Goal: Task Accomplishment & Management: Use online tool/utility

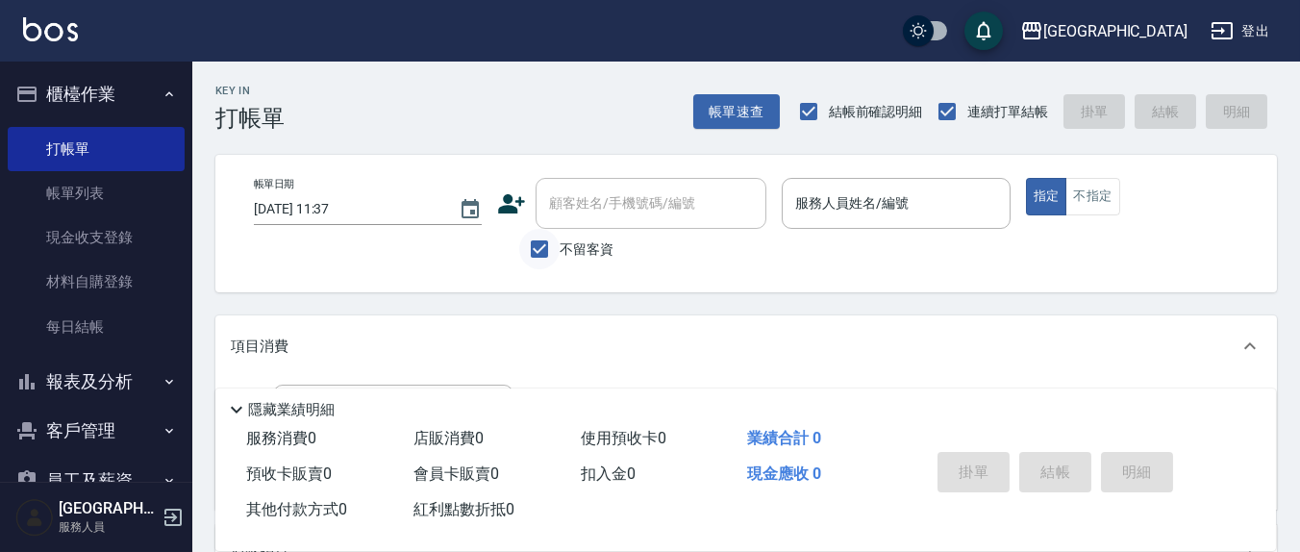
click at [536, 245] on input "不留客資" at bounding box center [539, 249] width 40 height 40
checkbox input "false"
click at [574, 212] on div "顧客姓名/手機號碼/編號 顧客姓名/手機號碼/編號" at bounding box center [650, 203] width 231 height 51
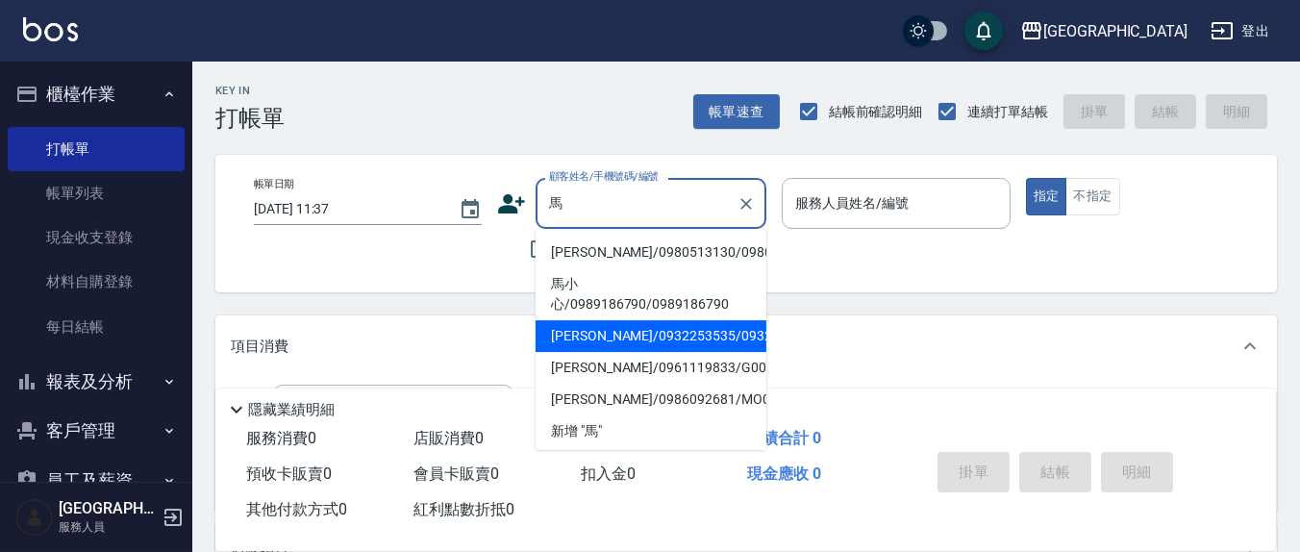
click at [608, 352] on li "[PERSON_NAME]/0932253535/0932253535" at bounding box center [650, 336] width 231 height 32
type input "[PERSON_NAME]/0932253535/0932253535"
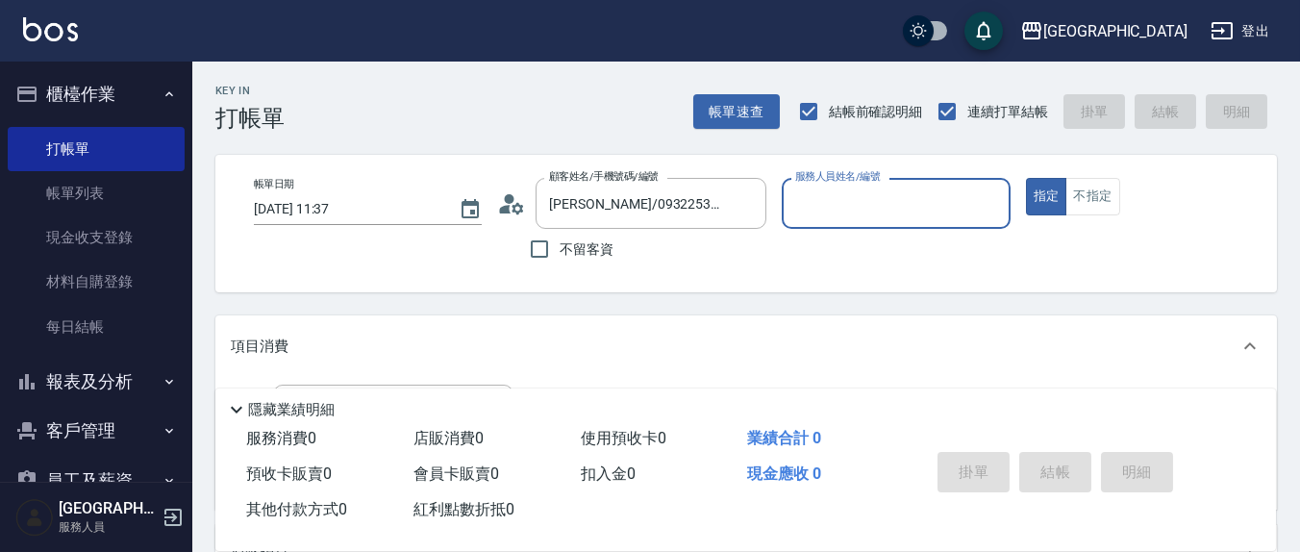
click at [500, 200] on icon at bounding box center [511, 203] width 29 height 29
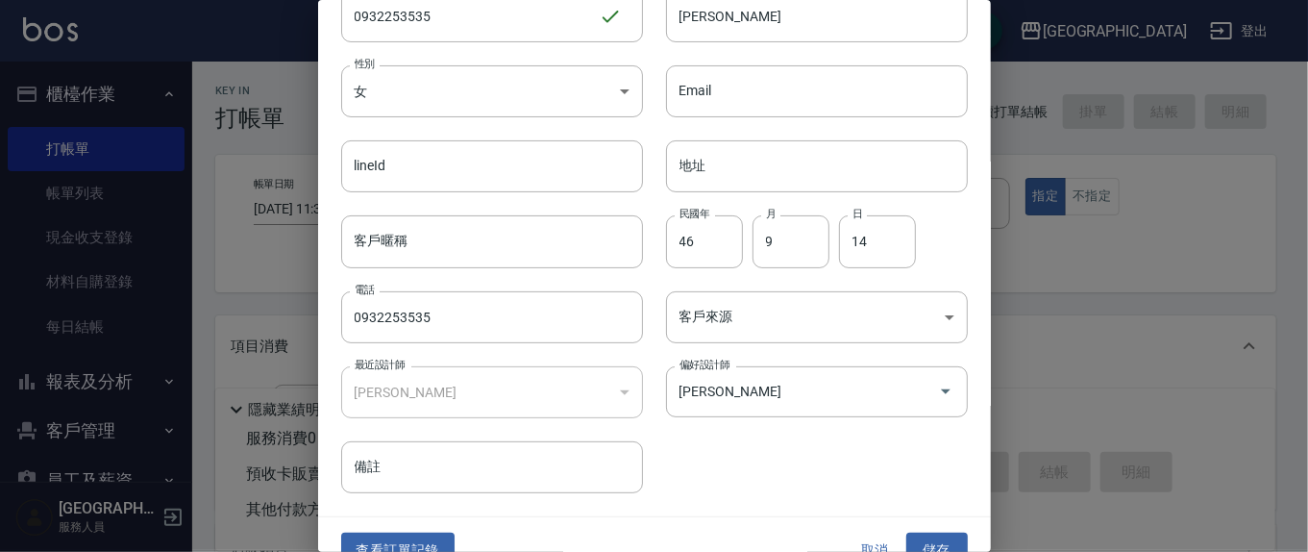
scroll to position [113, 0]
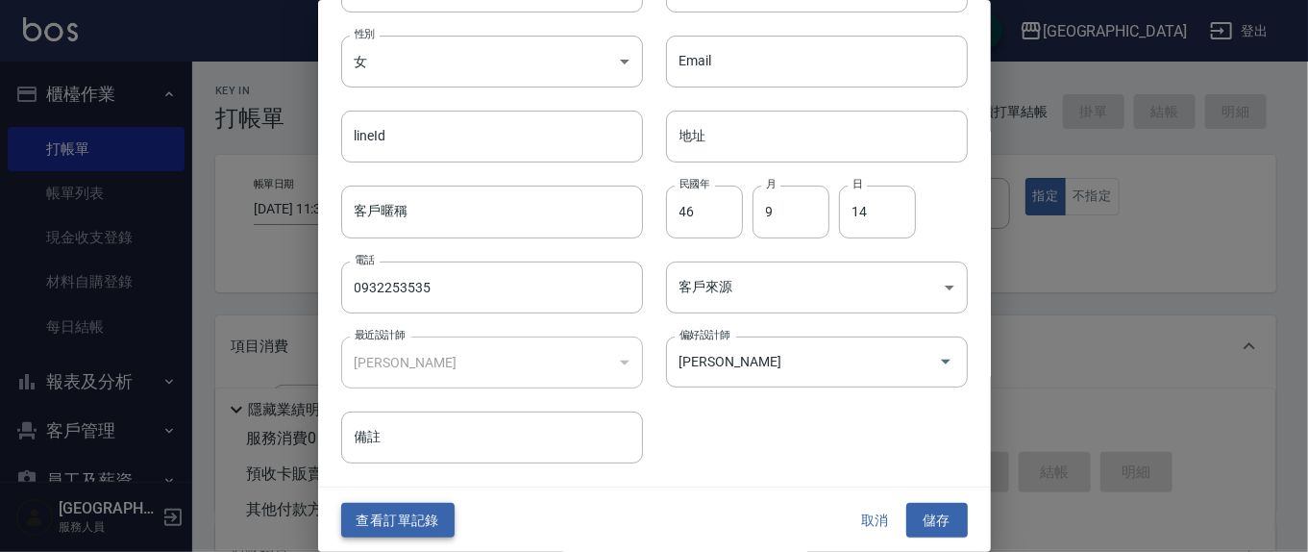
click at [404, 526] on button "查看訂單記錄" at bounding box center [397, 521] width 113 height 36
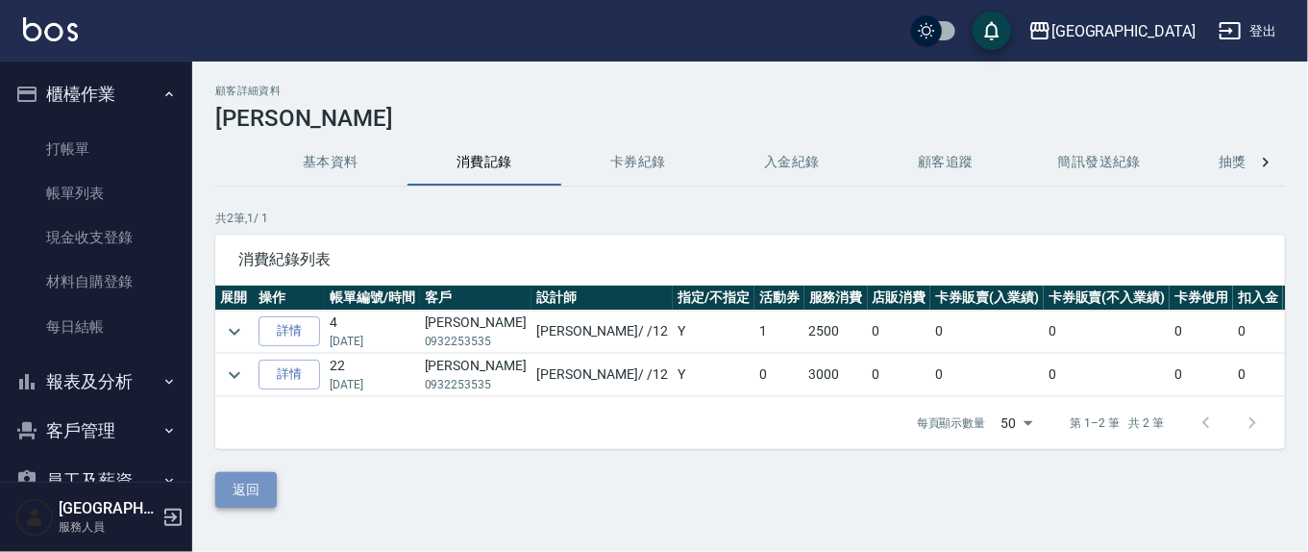
click at [255, 508] on button "返回" at bounding box center [246, 490] width 62 height 36
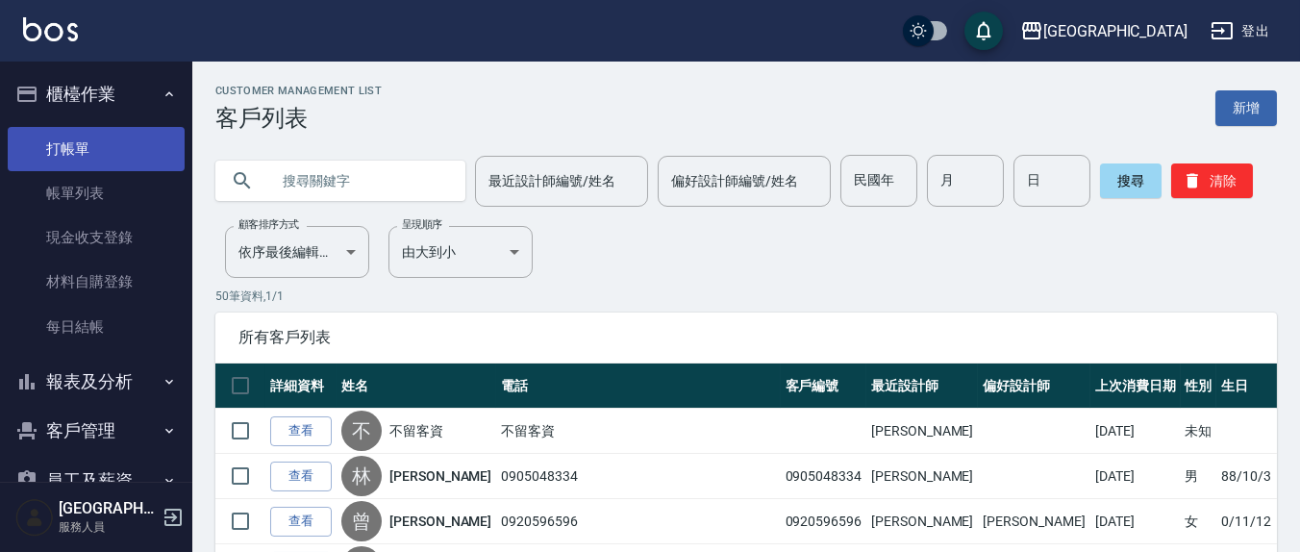
click at [78, 138] on link "打帳單" at bounding box center [96, 149] width 177 height 44
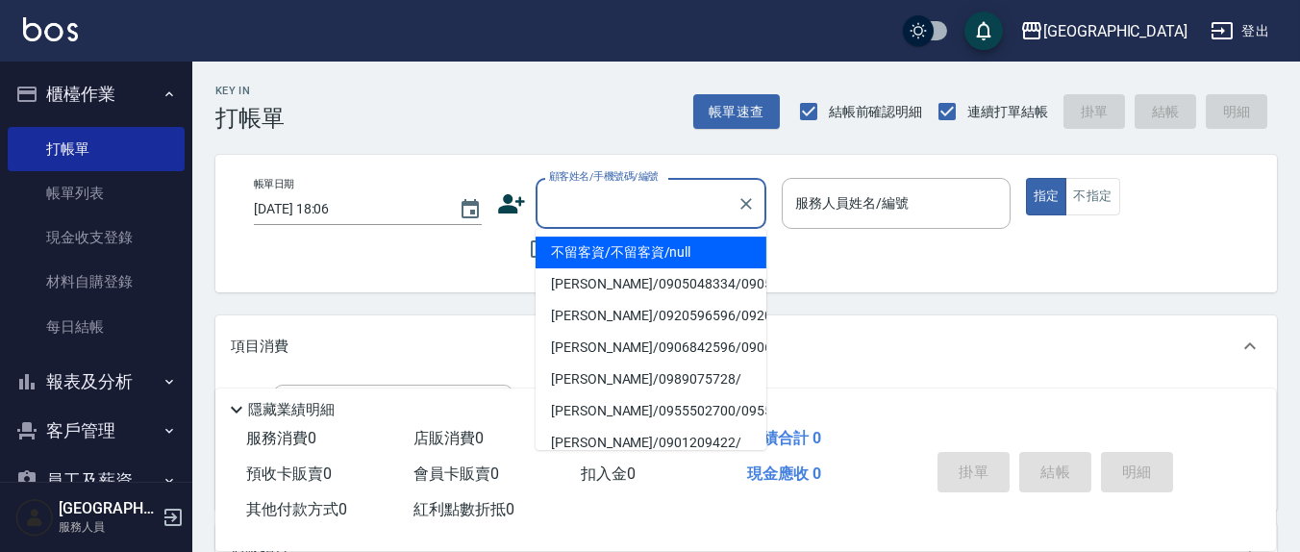
click at [583, 217] on input "顧客姓名/手機號碼/編號" at bounding box center [636, 203] width 185 height 34
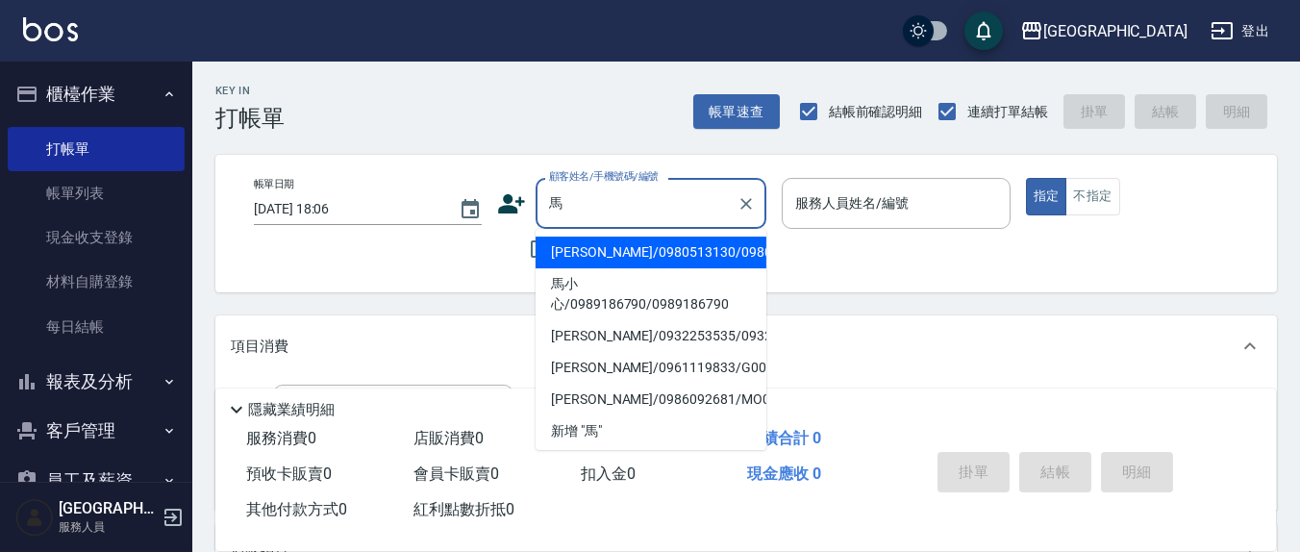
click at [613, 352] on li "[PERSON_NAME]/0932253535/0932253535" at bounding box center [650, 336] width 231 height 32
type input "[PERSON_NAME]/0932253535/0932253535"
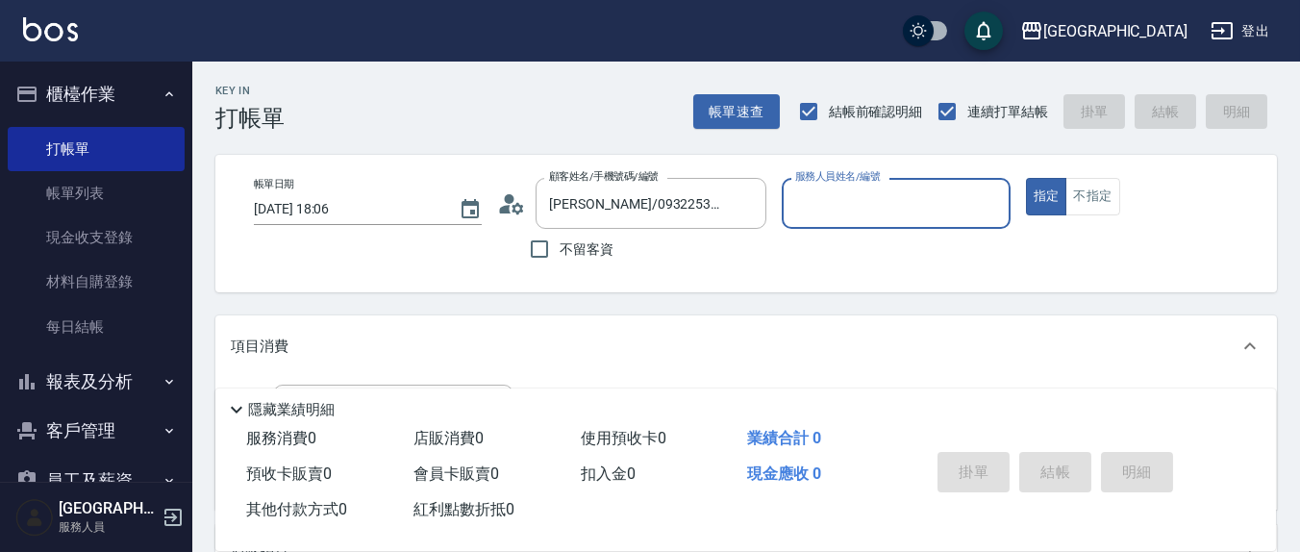
click at [512, 205] on icon at bounding box center [518, 208] width 12 height 12
